Goal: Communication & Community: Answer question/provide support

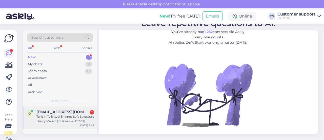
click at [80, 116] on div "Tellisin Teilt koti Emmet Soft Structure Dusty Mauve [Tellimus #501228] (31/12/…" at bounding box center [65, 118] width 58 height 9
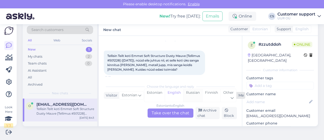
scroll to position [21, 0]
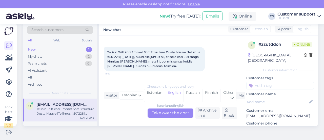
click at [167, 114] on div "Estonian to English Take over the chat" at bounding box center [171, 112] width 46 height 9
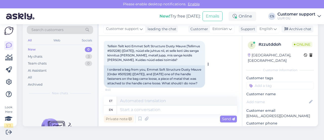
scroll to position [32, 0]
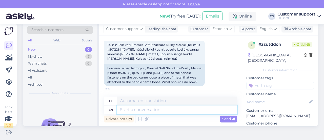
click at [133, 111] on textarea at bounding box center [177, 109] width 120 height 9
type textarea "t"
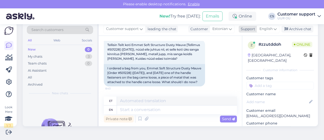
click at [267, 29] on span "English" at bounding box center [266, 29] width 13 height 6
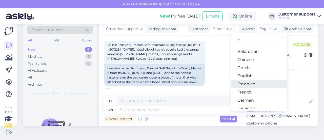
type input "e"
click at [252, 83] on link "Estonian" at bounding box center [259, 84] width 56 height 8
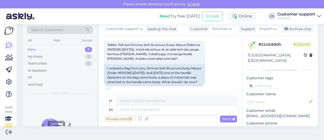
scroll to position [26, 0]
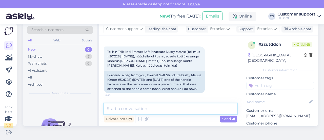
click at [162, 104] on textarea at bounding box center [170, 108] width 133 height 11
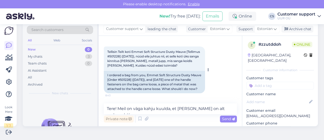
click at [128, 52] on span "Tellisin Teilt koti Emmet Soft Structure Dusty Mauve [Tellimus #501228] (31/12/…" at bounding box center [153, 58] width 93 height 17
copy span "501228"
click at [230, 109] on textarea "Tere! Meil on väga kahju kuulda, et kott on alt vedanud. Kas s" at bounding box center [170, 108] width 133 height 11
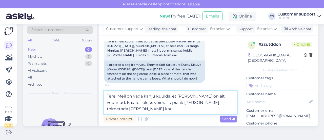
scroll to position [32, 0]
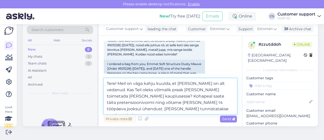
click at [217, 105] on textarea "Tere! Meil on väga kahju kuulda, et kott on alt vedanud. Kas Teil oleks võimali…" at bounding box center [170, 96] width 133 height 36
click at [208, 107] on textarea "Tere! Meil on väga kahju kuulda, et kott on alt vedanud. Kas Teil oleks võimali…" at bounding box center [170, 96] width 133 height 36
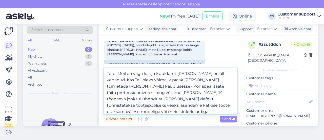
scroll to position [6, 0]
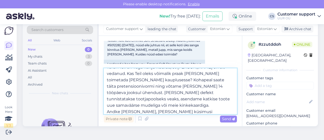
type textarea "Tere! Meil on väga kahju kuulda, et kott on alt vedanud. Kas Teil oleks võimali…"
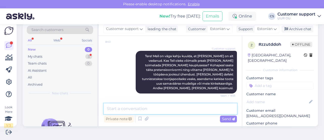
scroll to position [96, 0]
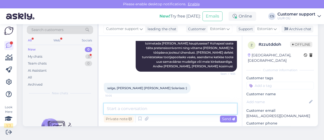
click at [148, 108] on textarea at bounding box center [170, 108] width 133 height 11
click at [145, 102] on div "Chat started Oct 2 2025 Tellisin Teilt koti Emmet Soft Structure Dusty Mauve [T…" at bounding box center [170, 81] width 143 height 90
click at [146, 109] on textarea at bounding box center [170, 108] width 133 height 11
click at [196, 88] on div "selge, tulen teie poest läbi täna Solarises :) 10:05" at bounding box center [170, 88] width 133 height 22
click at [135, 111] on textarea at bounding box center [170, 108] width 133 height 11
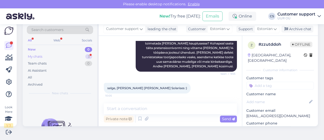
click at [65, 54] on div "My chats 3" at bounding box center [60, 56] width 66 height 7
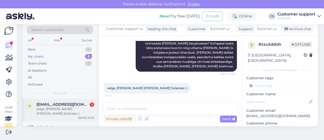
click at [74, 99] on div "o oiviraud@gmail.com 1 selge, tulen teie poest läbi täna Solarises :) Oct 2 10:…" at bounding box center [60, 109] width 74 height 23
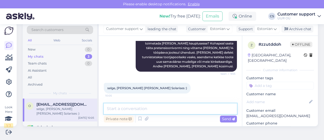
click at [146, 112] on textarea at bounding box center [170, 108] width 133 height 11
type textarea "T"
click at [146, 112] on textarea at bounding box center [170, 108] width 133 height 11
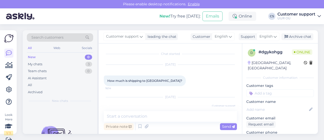
scroll to position [31, 0]
